Goal: Communication & Community: Ask a question

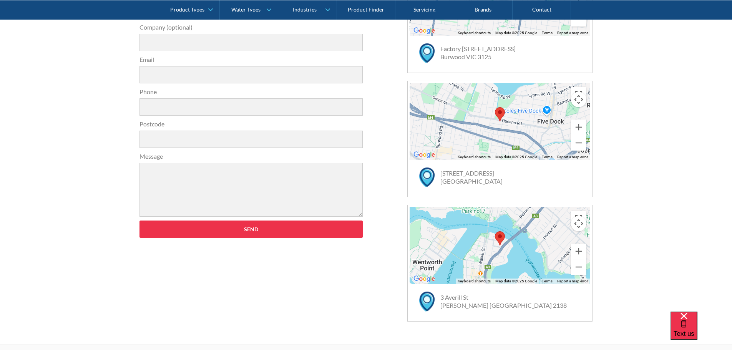
scroll to position [192, 0]
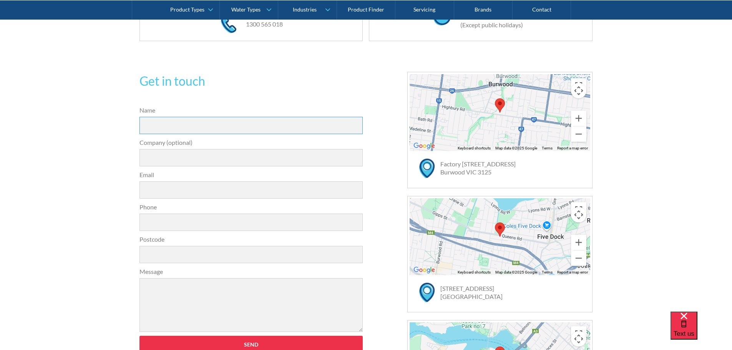
click at [192, 118] on input "Name" at bounding box center [251, 125] width 224 height 17
type input "[PERSON_NAME]"
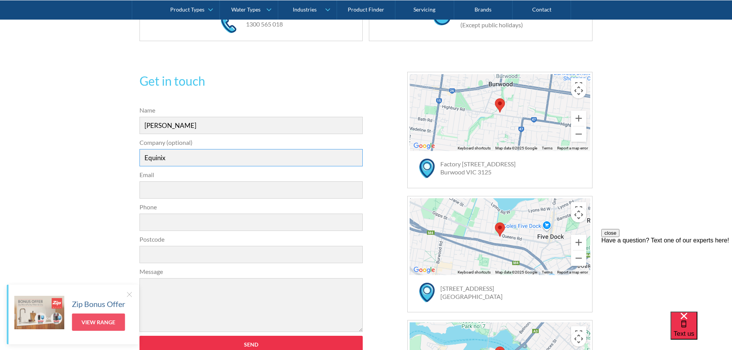
type input "Equinix"
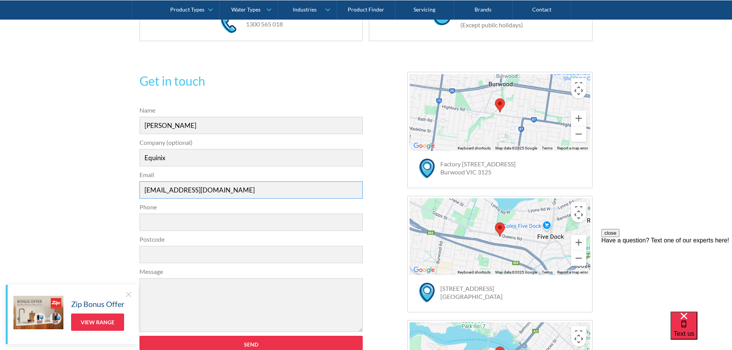
type input "[EMAIL_ADDRESS][DOMAIN_NAME]"
paste input "477 335 710"
click at [173, 222] on input "0477 335 710" at bounding box center [251, 222] width 224 height 17
type input "0477335710"
click at [200, 250] on input "Postcode" at bounding box center [251, 254] width 224 height 17
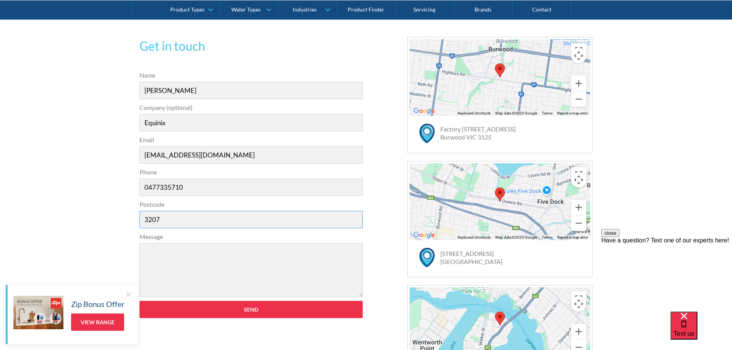
scroll to position [269, 0]
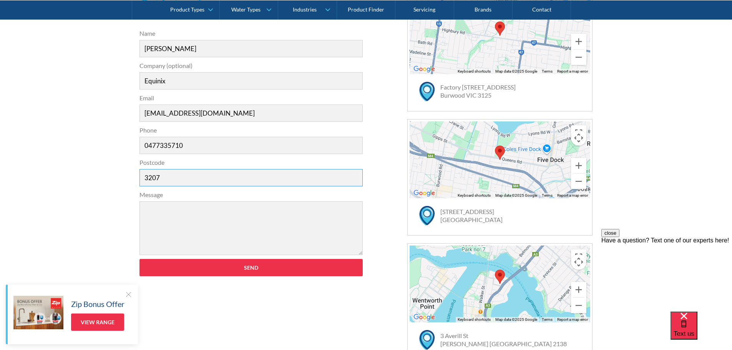
type input "3207"
click at [221, 206] on textarea "Message" at bounding box center [251, 228] width 224 height 54
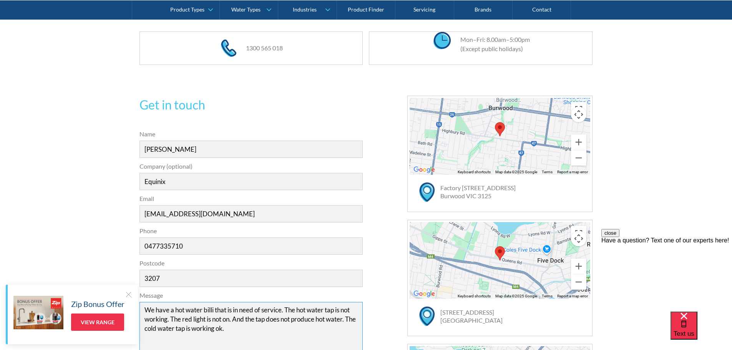
scroll to position [307, 0]
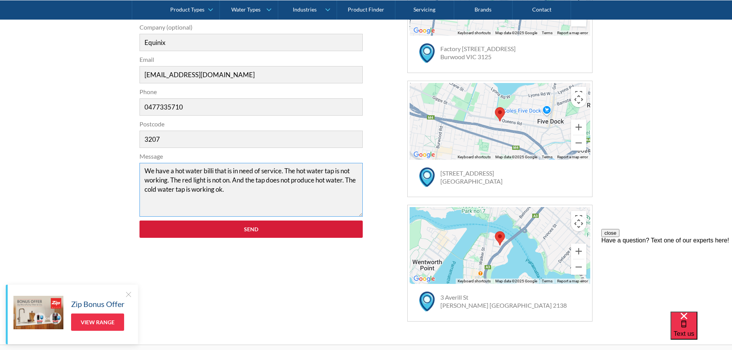
type textarea "We have a hot water billi that is in need of service. The hot water tap is not …"
click at [246, 224] on input "Send" at bounding box center [251, 228] width 224 height 17
